Goal: Task Accomplishment & Management: Complete application form

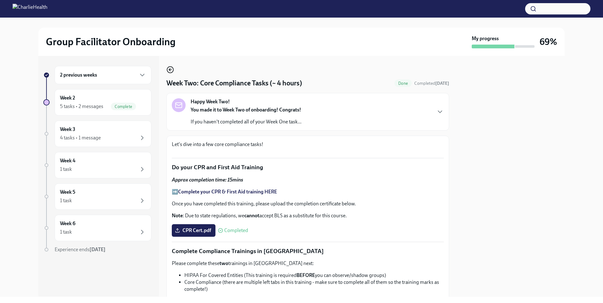
click at [170, 68] on icon "button" at bounding box center [171, 70] width 8 height 8
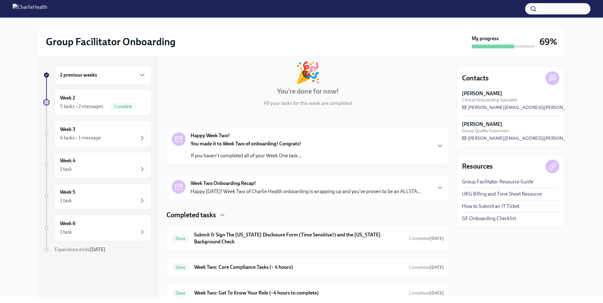
scroll to position [111, 0]
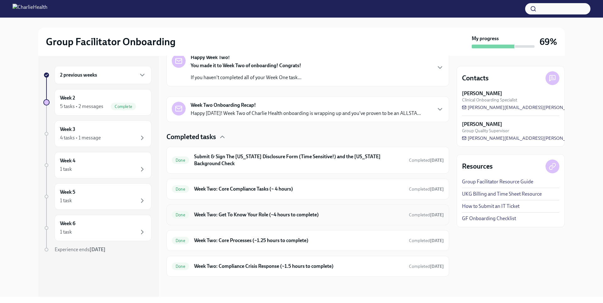
click at [288, 215] on h6 "Week Two: Get To Know Your Role (~4 hours to complete)" at bounding box center [299, 215] width 210 height 7
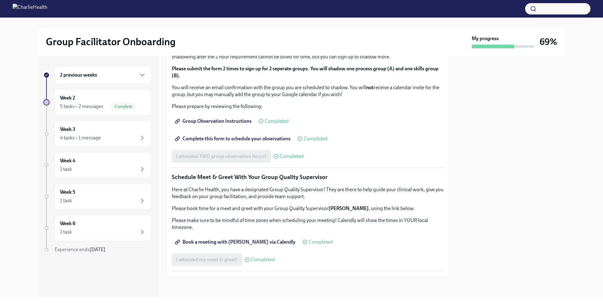
scroll to position [509, 0]
click at [111, 128] on div "Week 3 4 tasks • 1 message" at bounding box center [103, 134] width 86 height 16
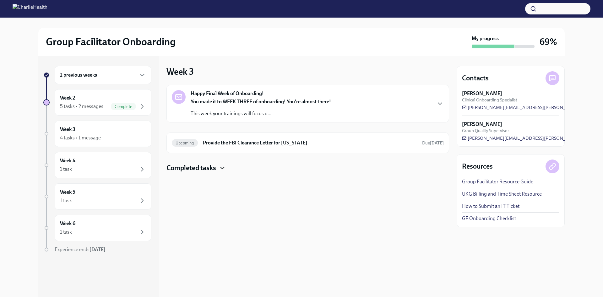
click at [219, 168] on icon "button" at bounding box center [223, 168] width 8 height 8
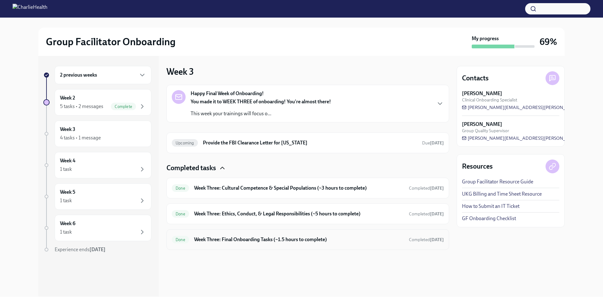
click at [256, 240] on h6 "Week Three: Final Onboarding Tasks (~1.5 hours to complete)" at bounding box center [299, 239] width 210 height 7
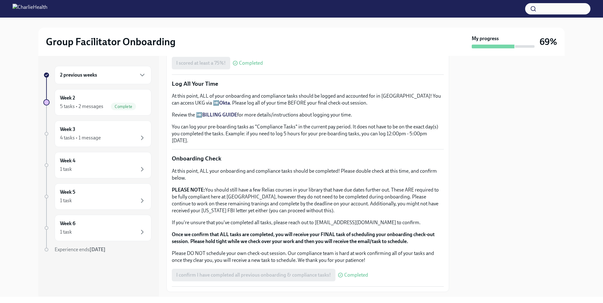
scroll to position [429, 0]
